Goal: Task Accomplishment & Management: Use online tool/utility

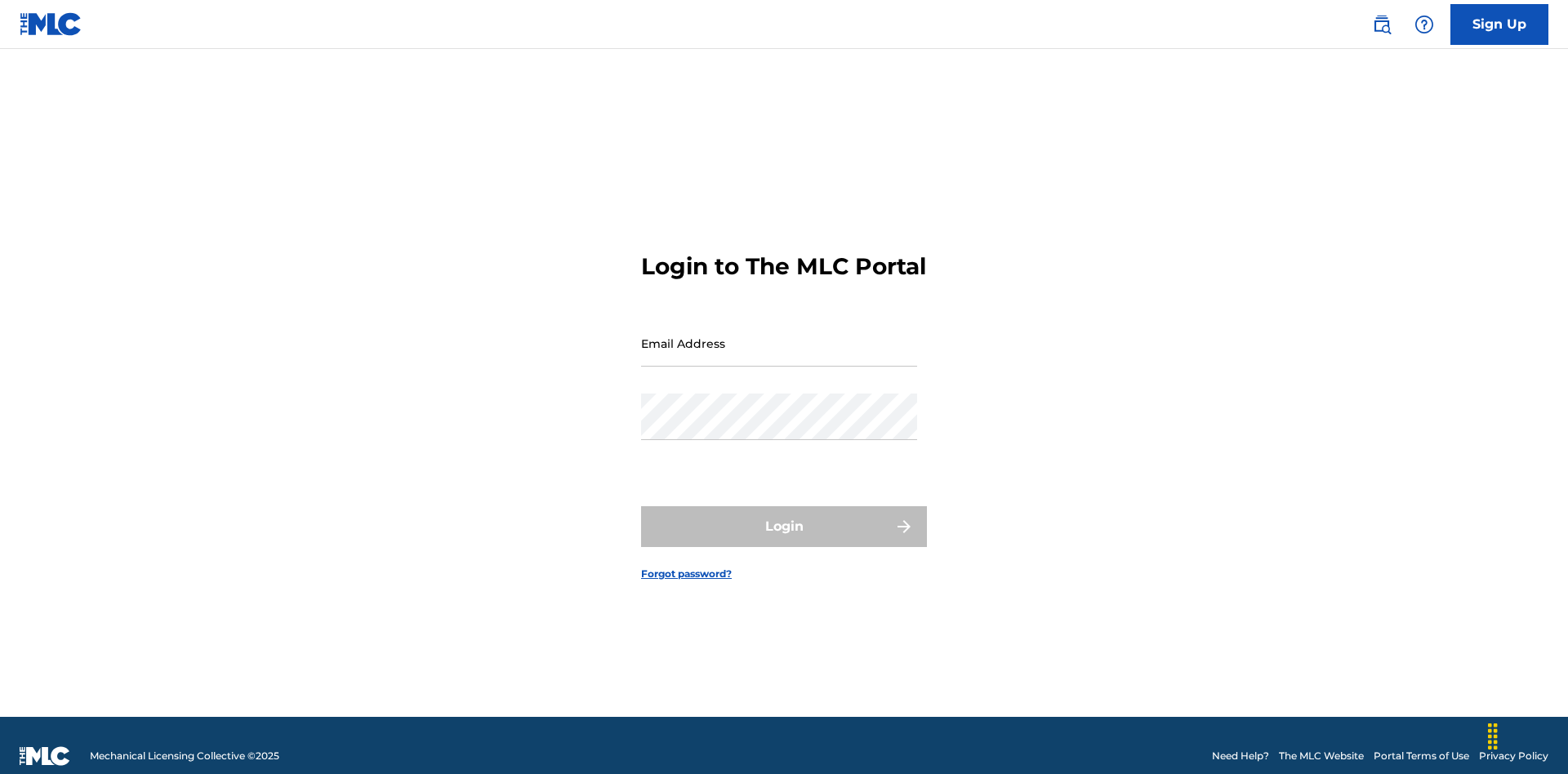
scroll to position [22, 0]
click at [779, 335] on input "Email Address" at bounding box center [779, 342] width 276 height 46
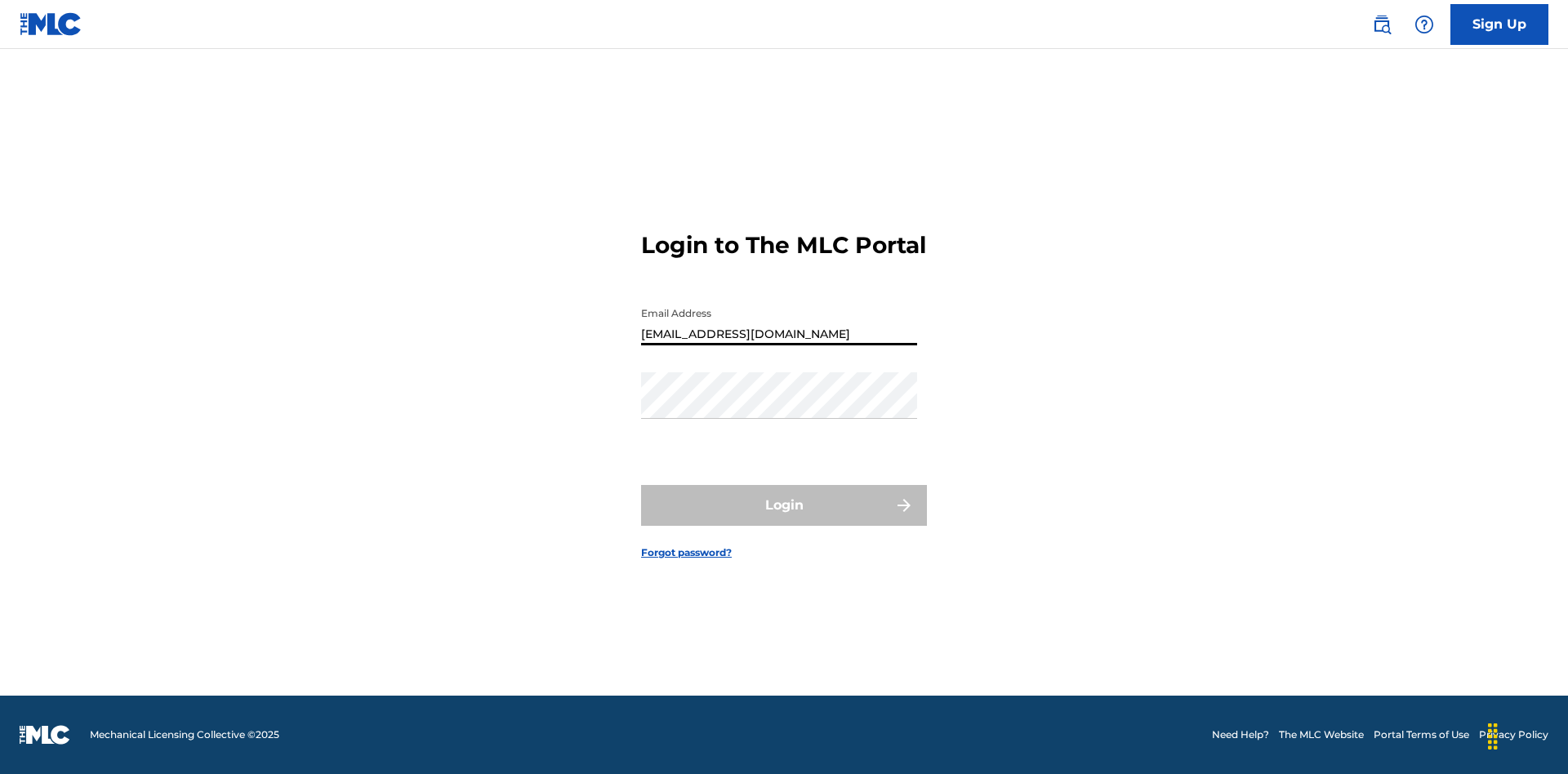
type input "Duke.McTesterson@gmail.com"
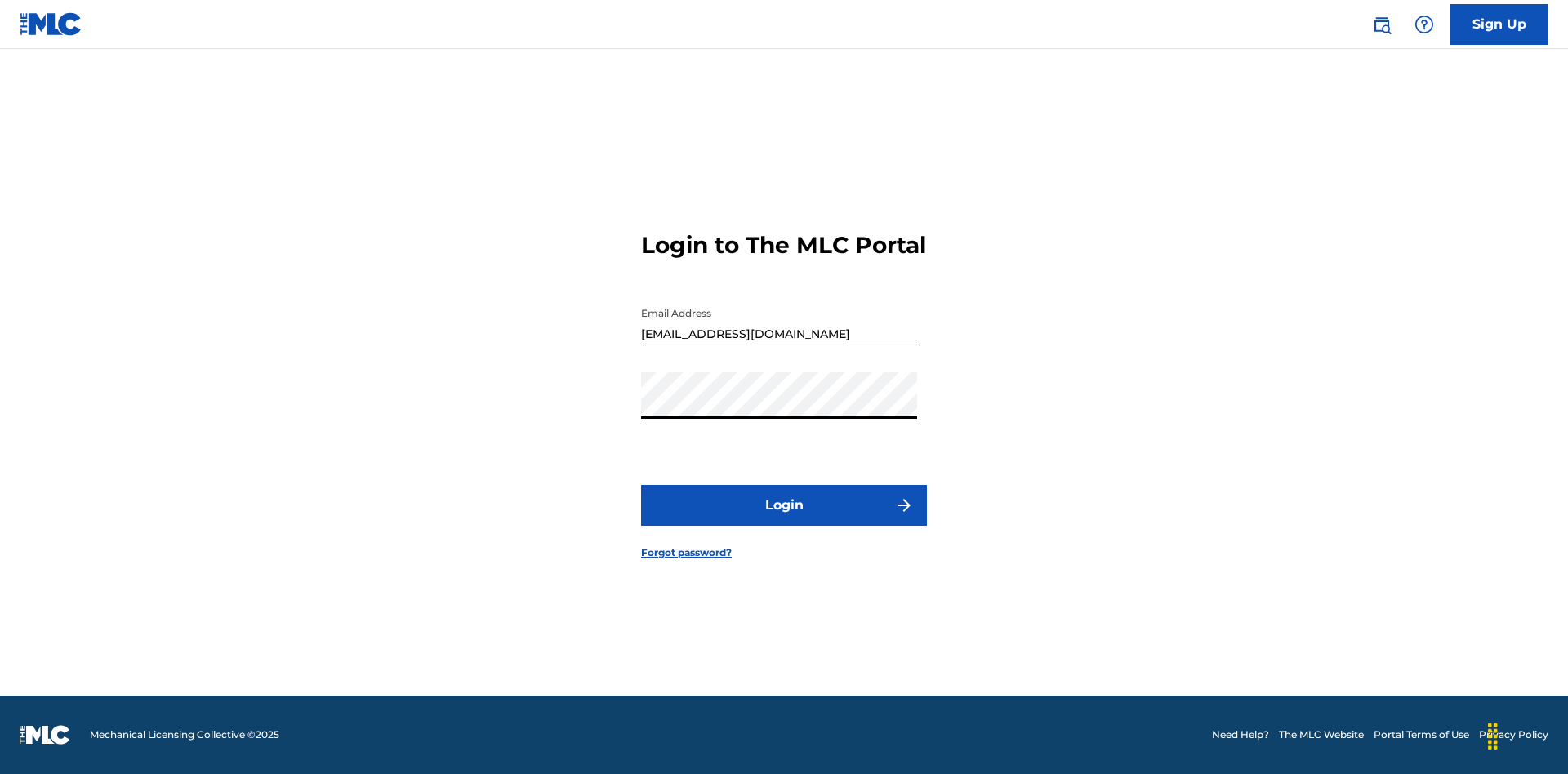
click at [784, 520] on button "Login" at bounding box center [784, 506] width 285 height 41
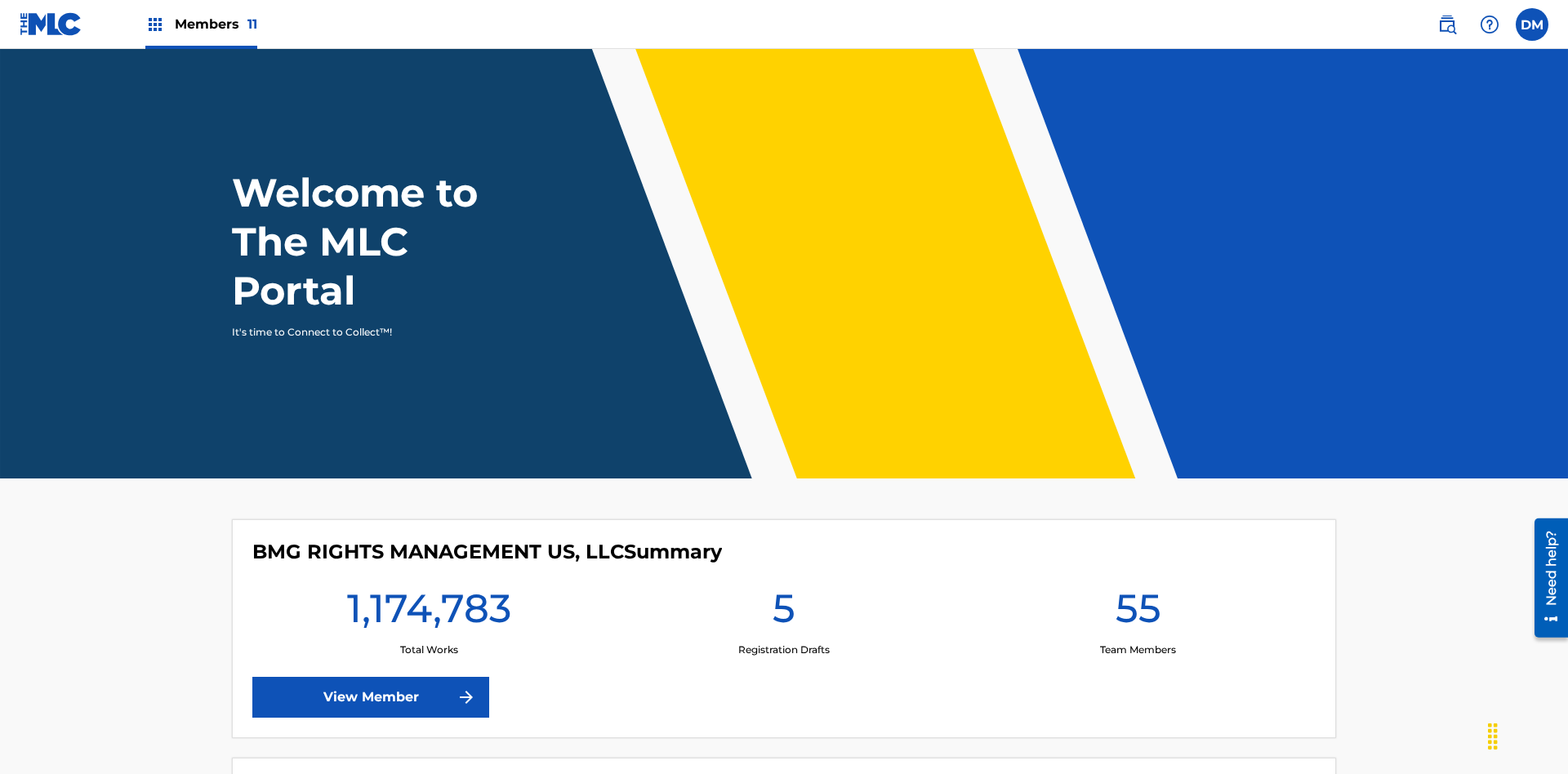
scroll to position [71, 0]
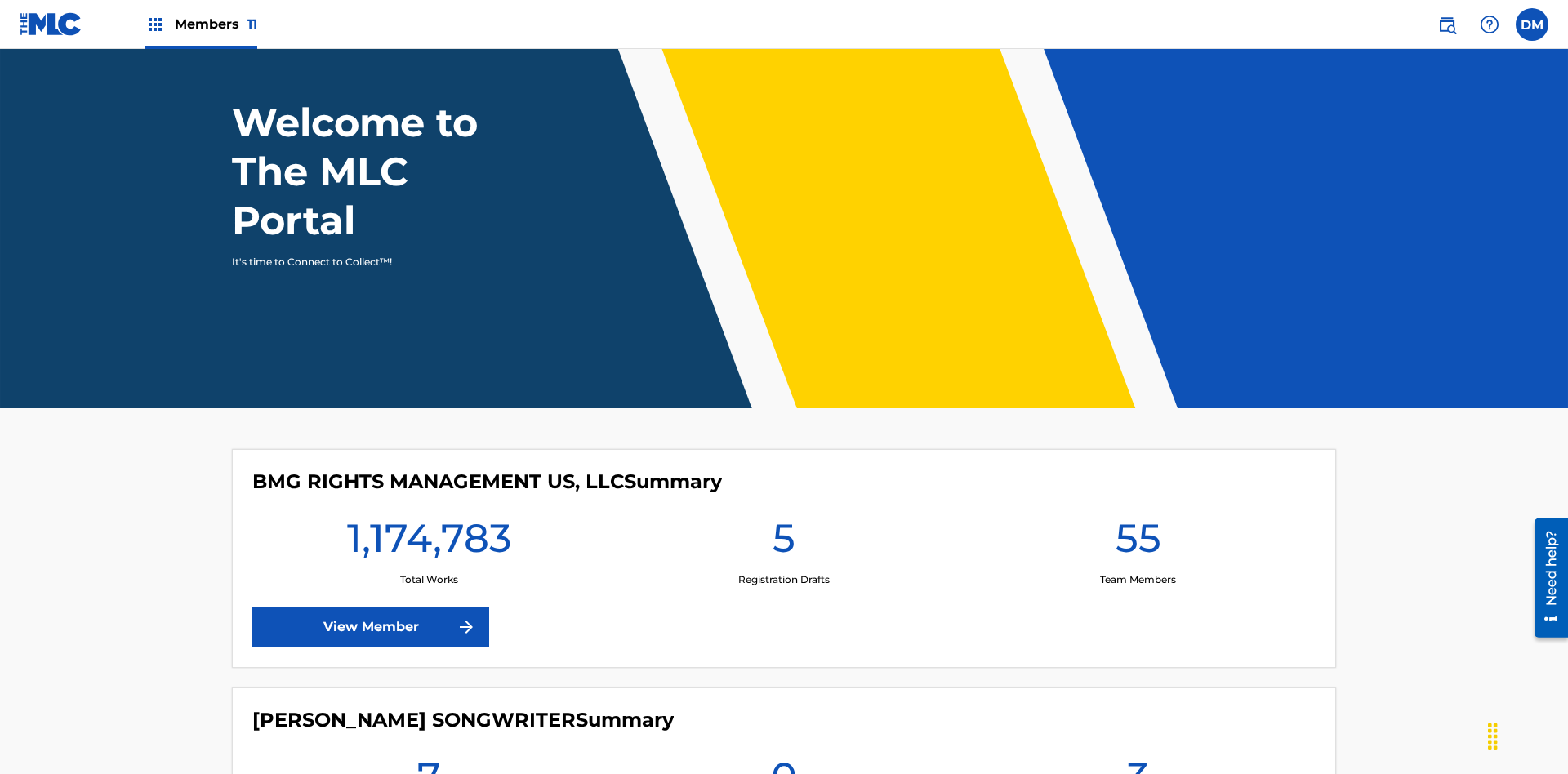
click at [201, 24] on span "Members 11" at bounding box center [216, 24] width 82 height 19
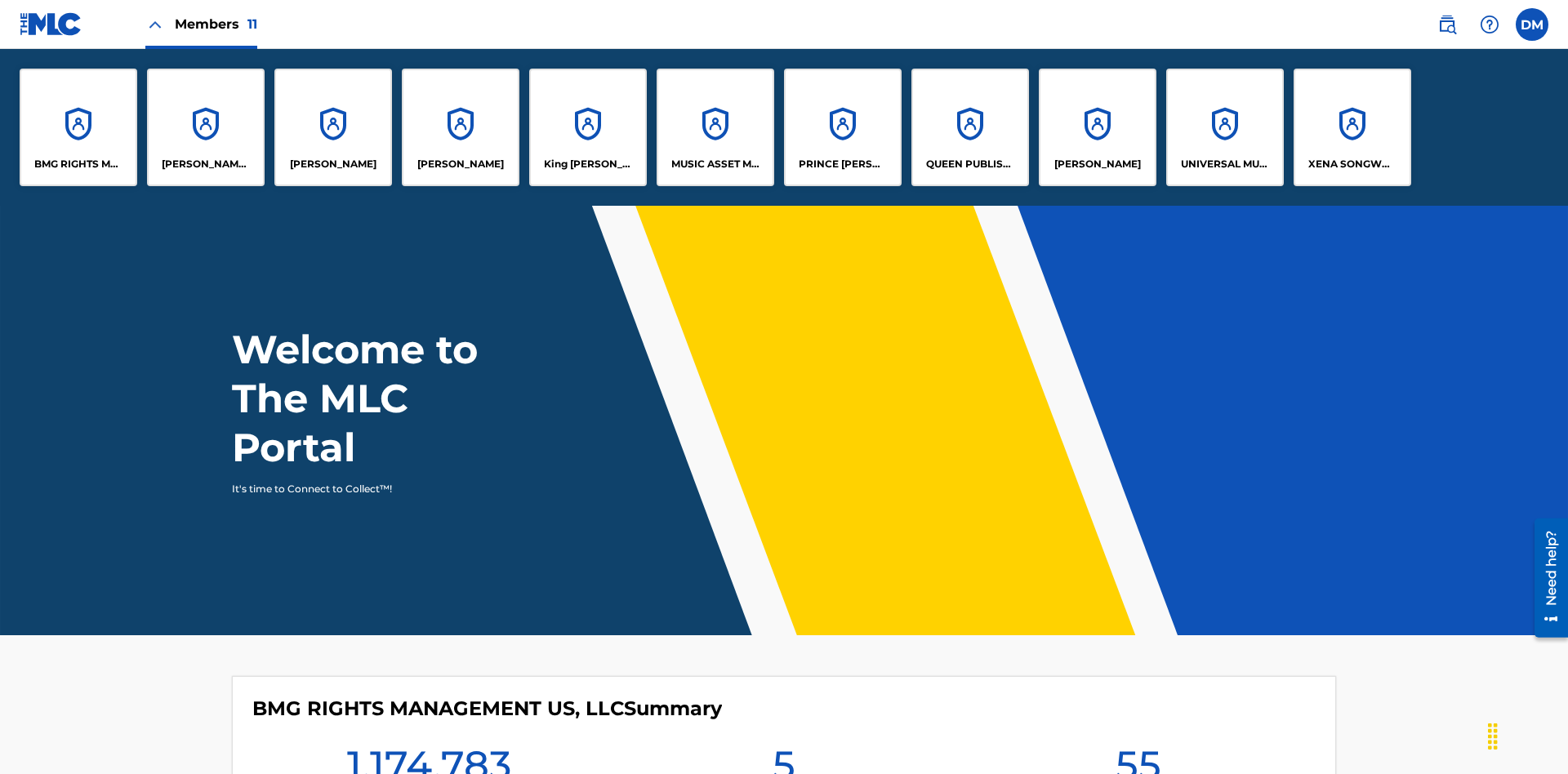
click at [78, 164] on p "BMG RIGHTS MANAGEMENT US, LLC" at bounding box center [78, 164] width 89 height 15
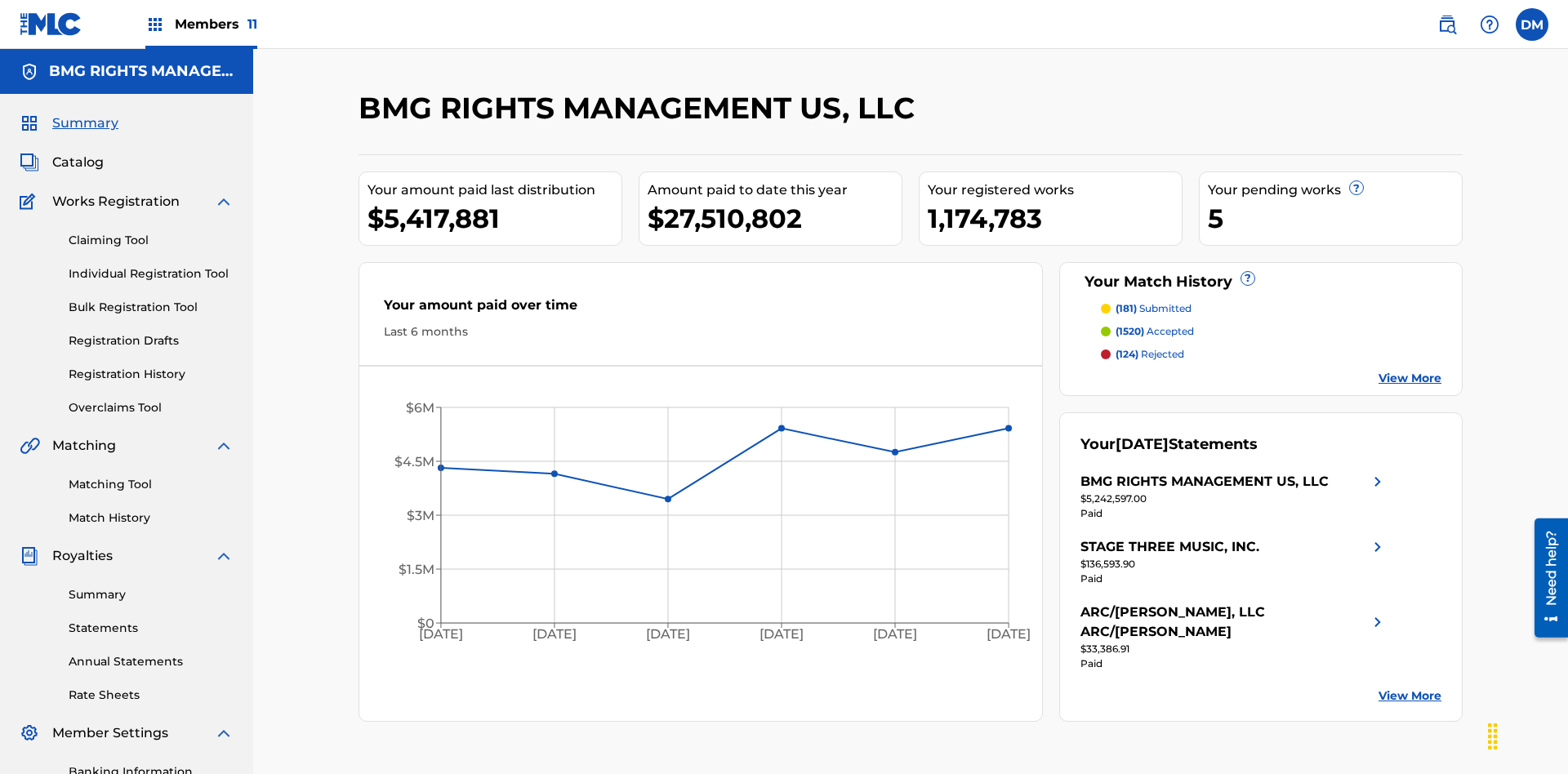
click at [151, 399] on link "Overclaims Tool" at bounding box center [151, 407] width 165 height 17
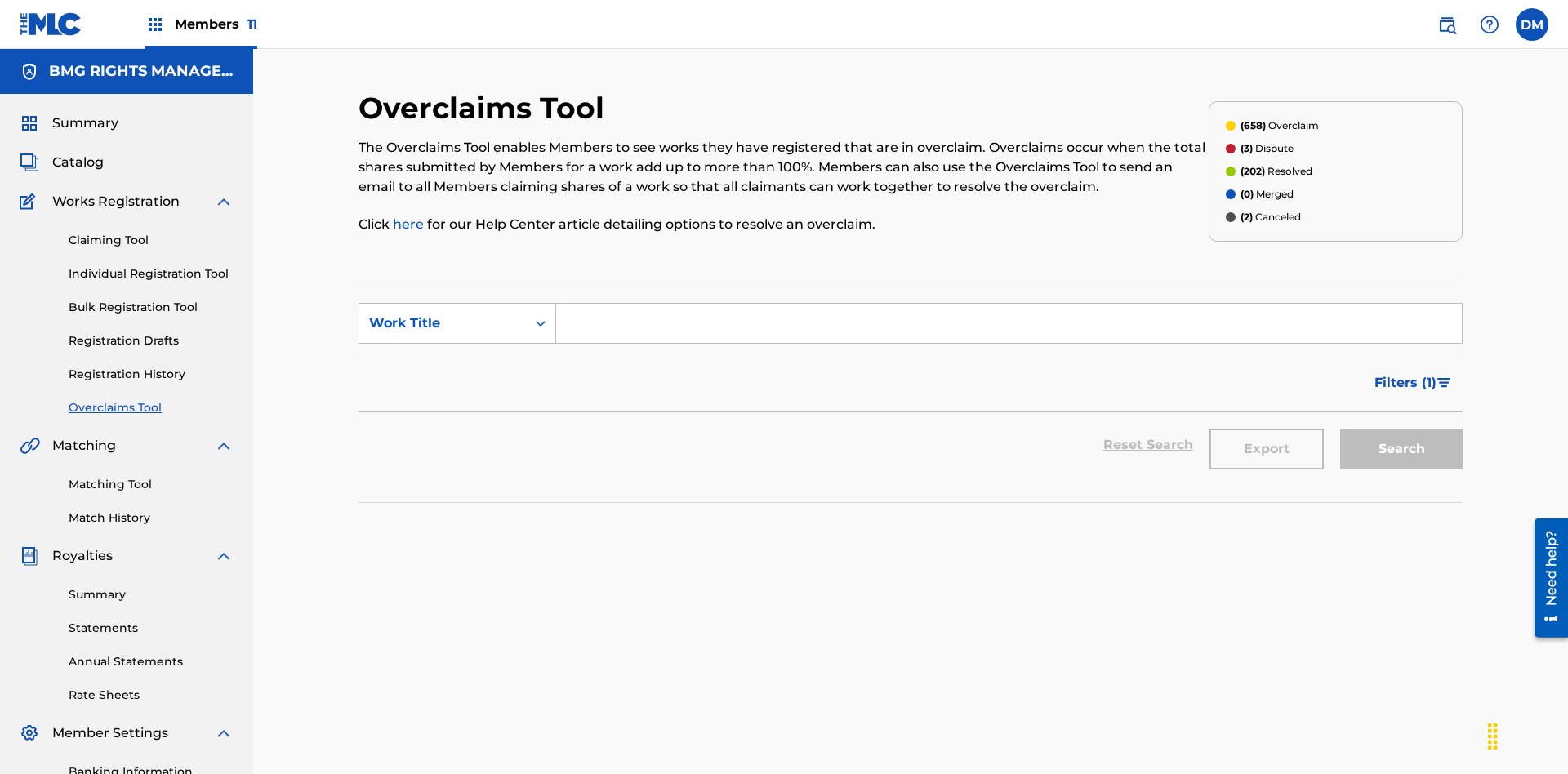
scroll to position [210, 0]
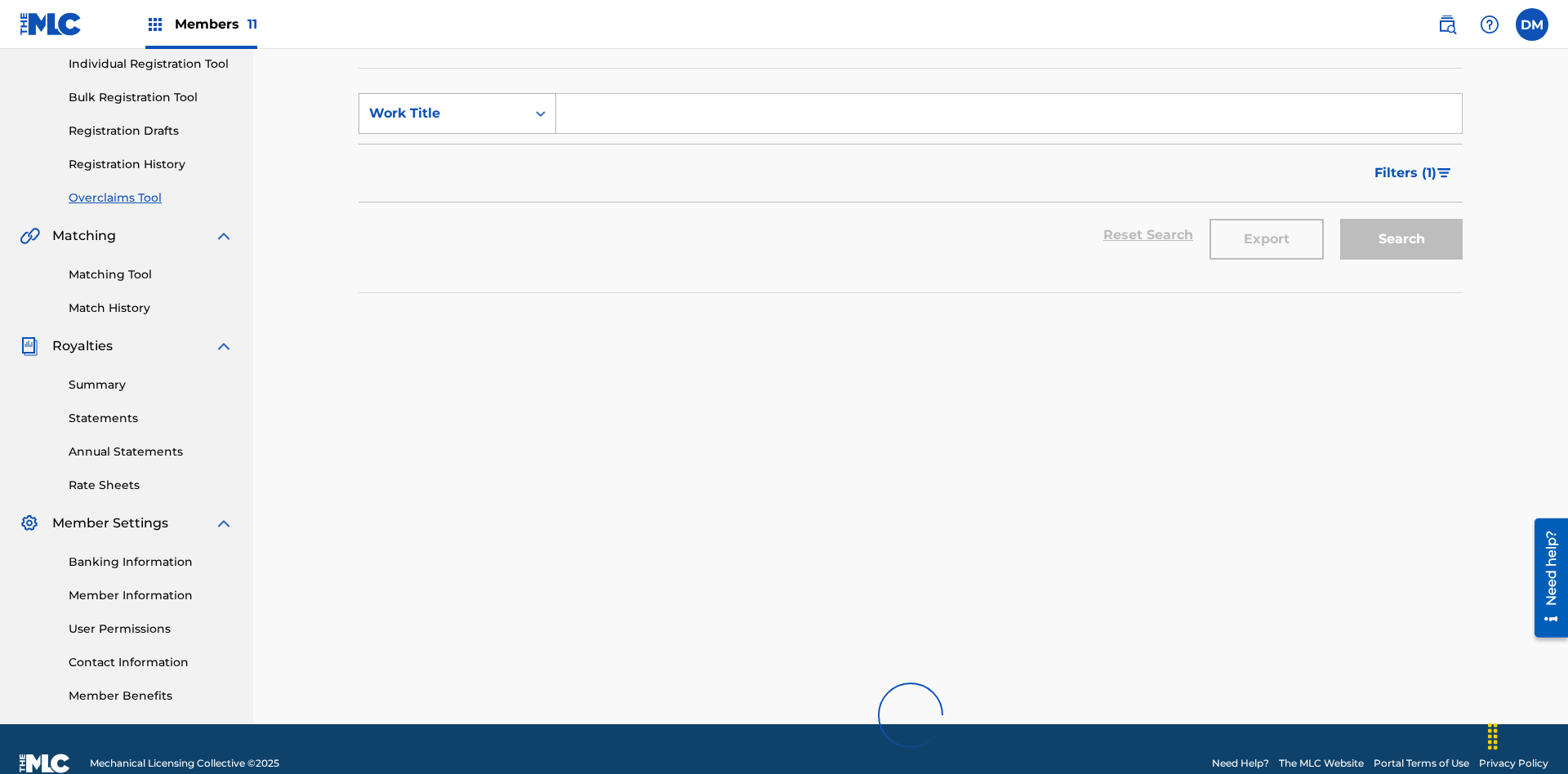
click at [442, 114] on div "Work Title" at bounding box center [442, 114] width 147 height 20
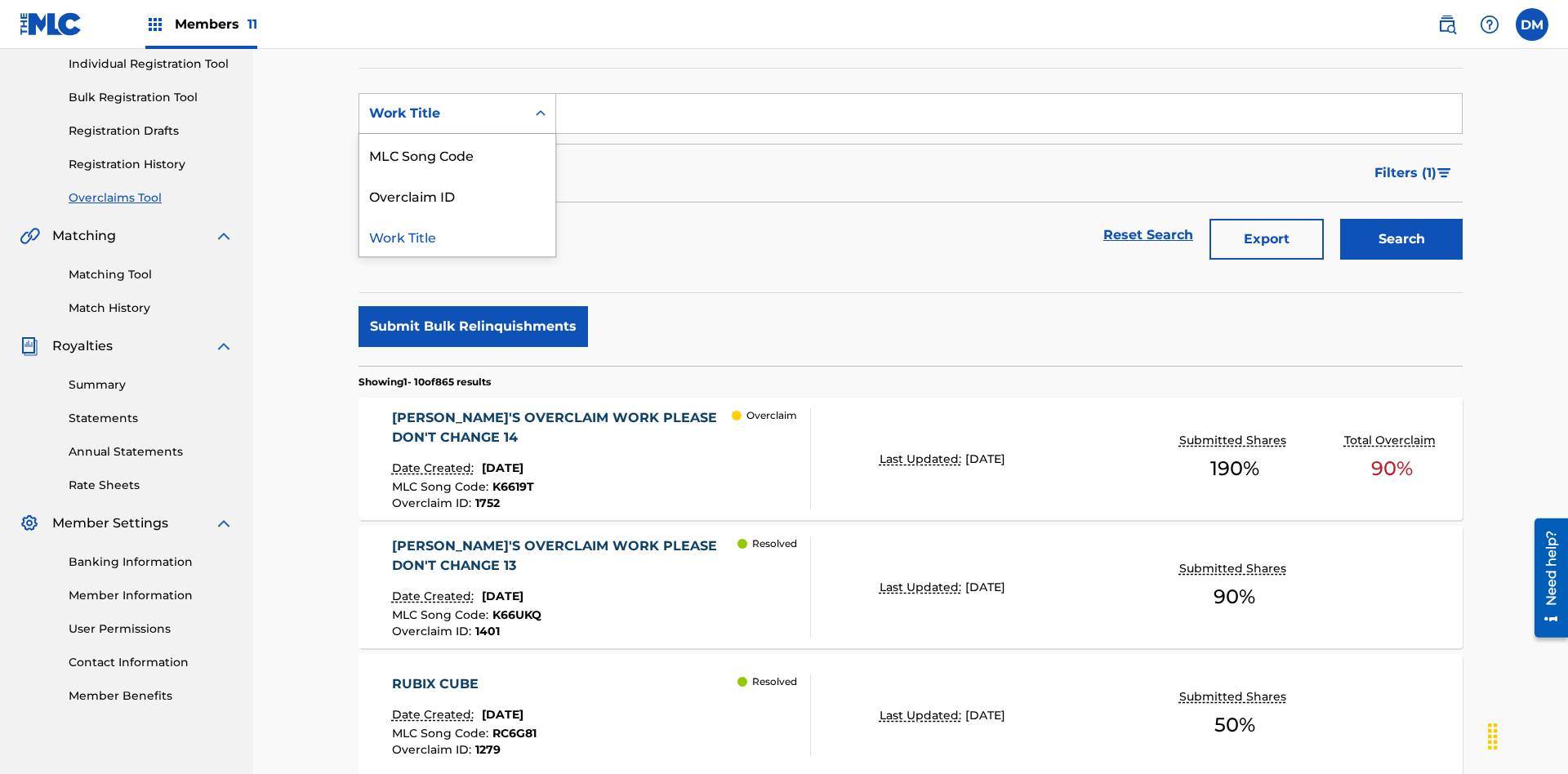
click at [457, 154] on div "MLC Song Code" at bounding box center [457, 155] width 196 height 41
click at [1008, 118] on input "Search Form" at bounding box center [1009, 114] width 906 height 39
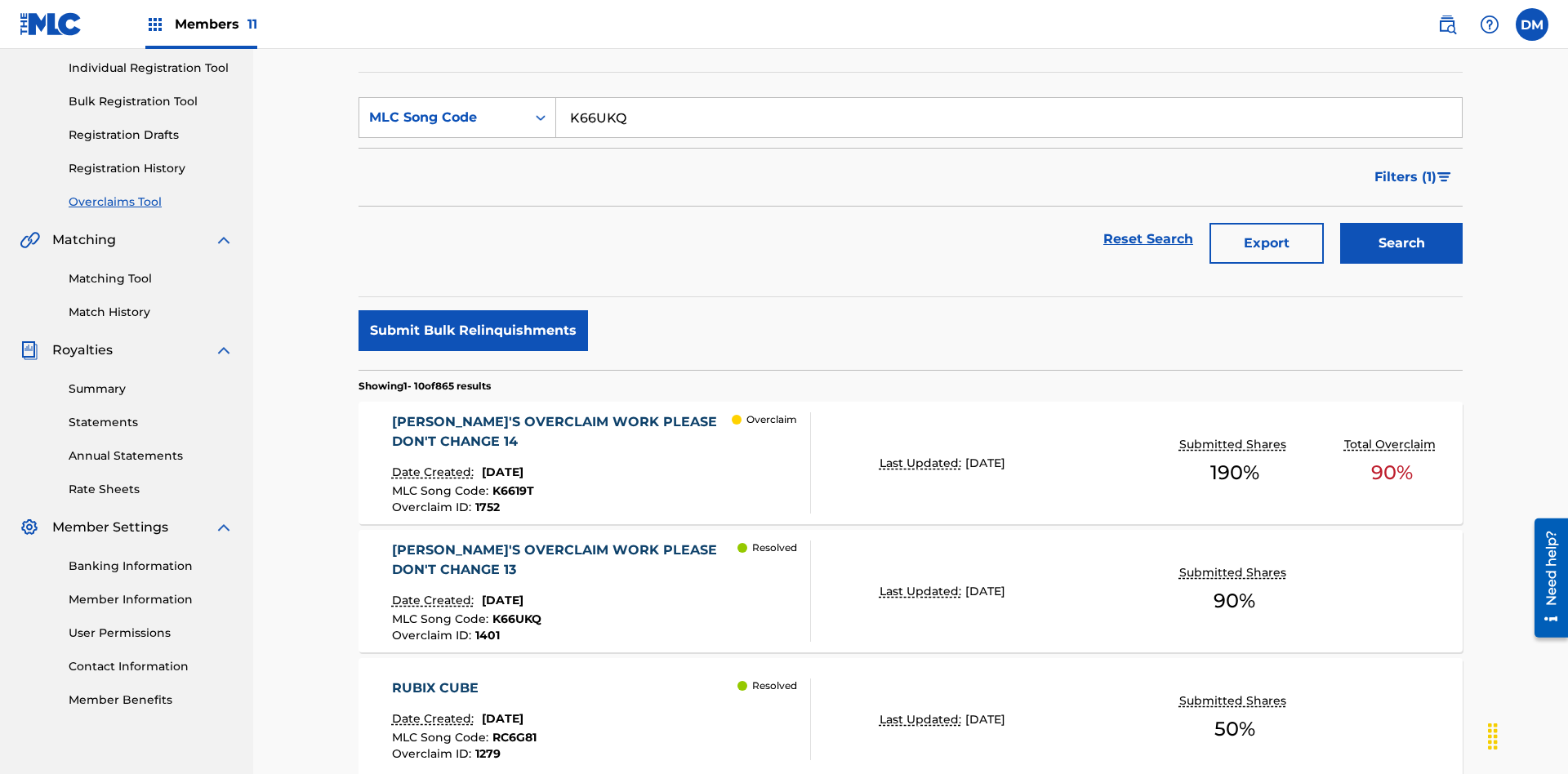
type input "K66UKQ"
click at [1401, 223] on button "Search" at bounding box center [1401, 243] width 123 height 41
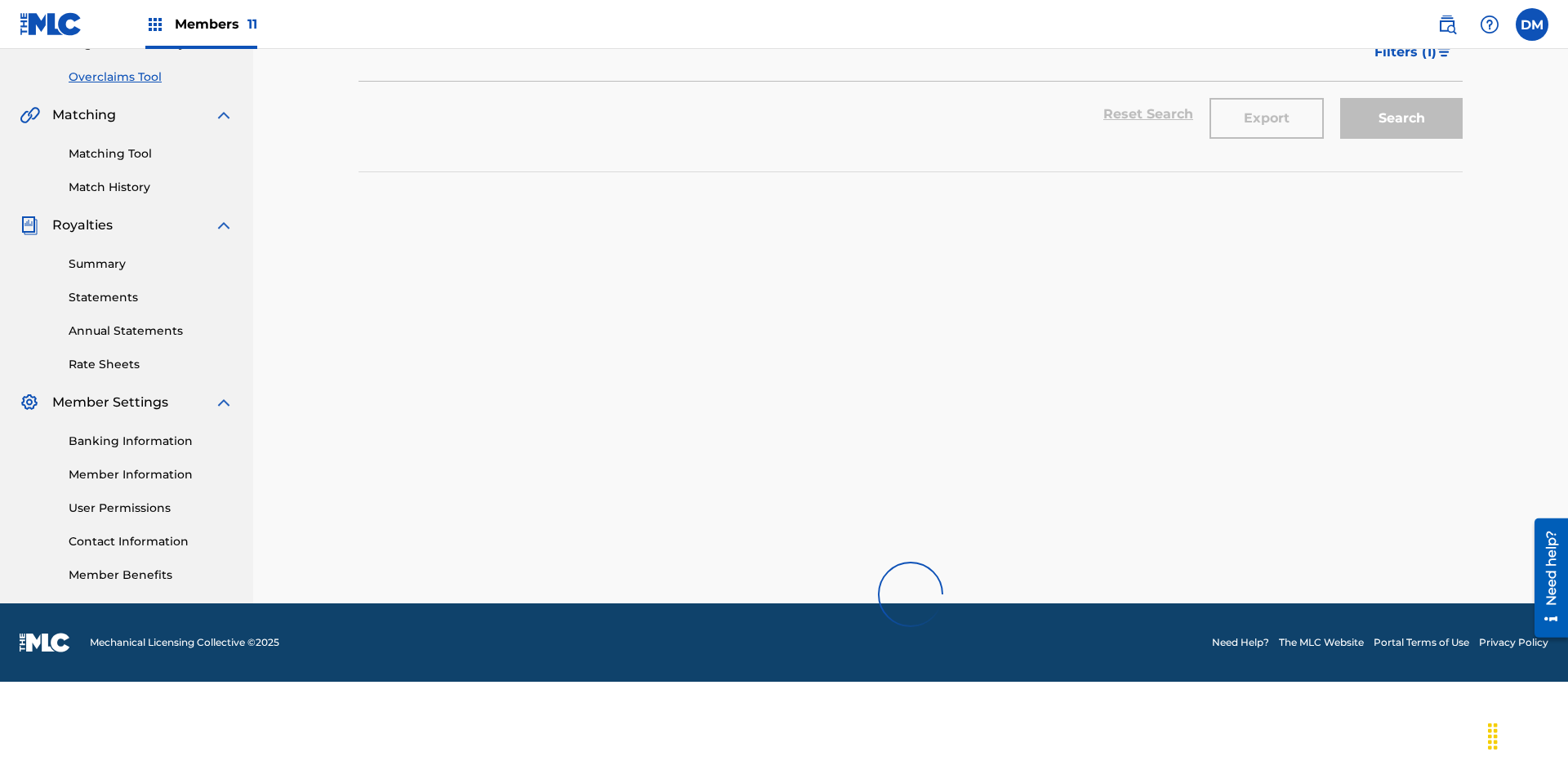
scroll to position [238, 0]
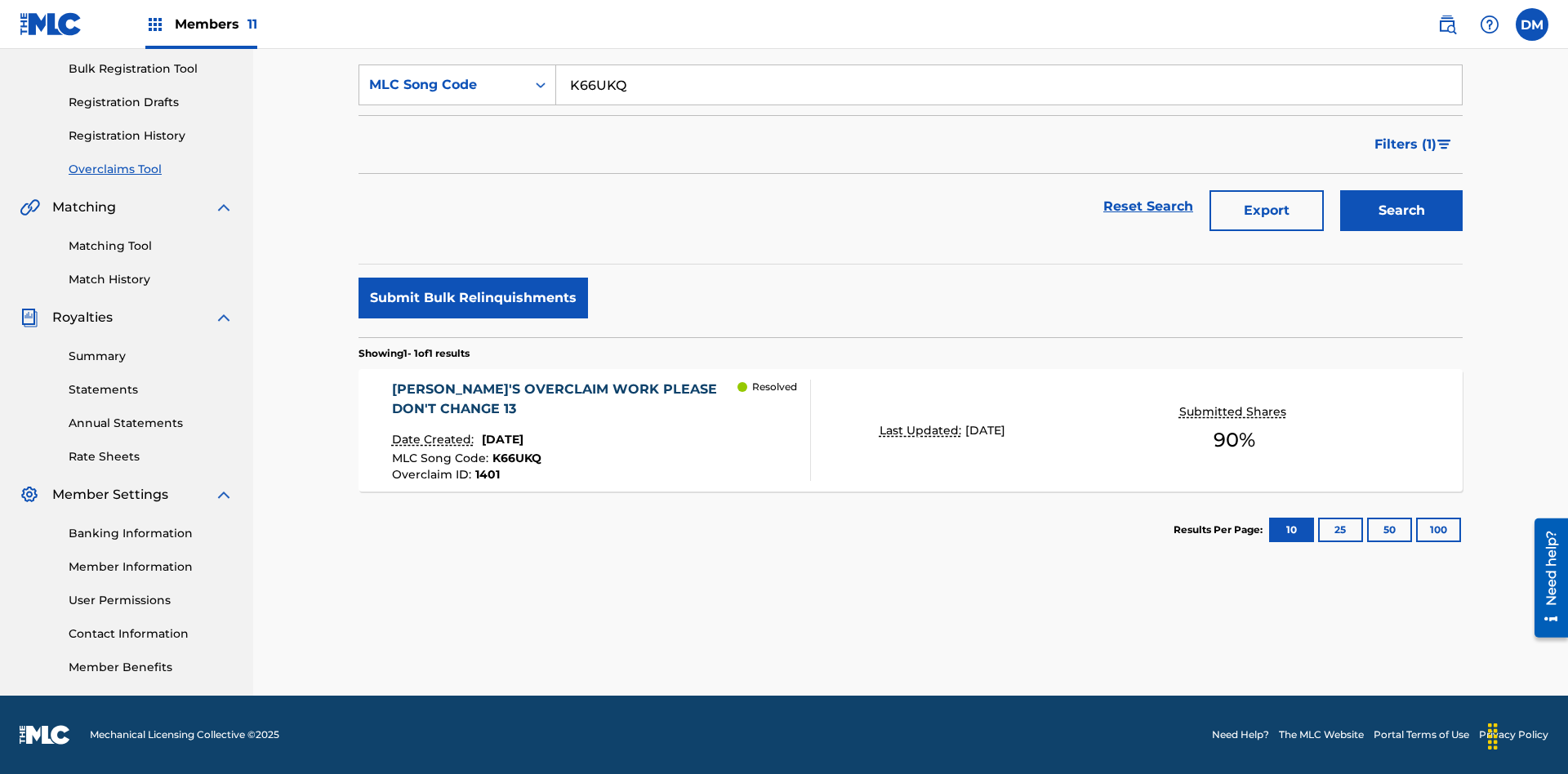
click at [485, 475] on span "1401" at bounding box center [487, 474] width 25 height 15
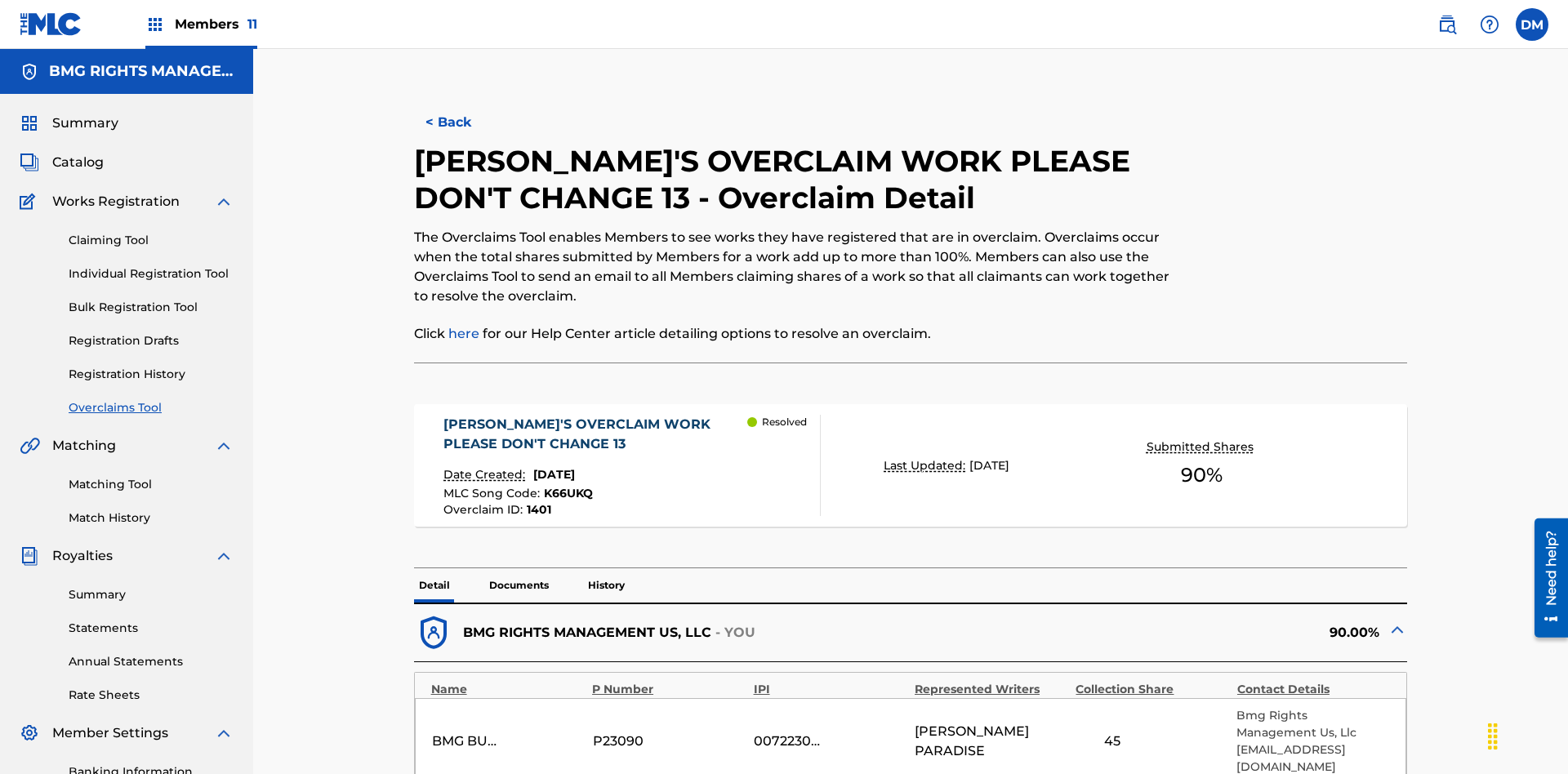
scroll to position [45, 0]
